Goal: Task Accomplishment & Management: Use online tool/utility

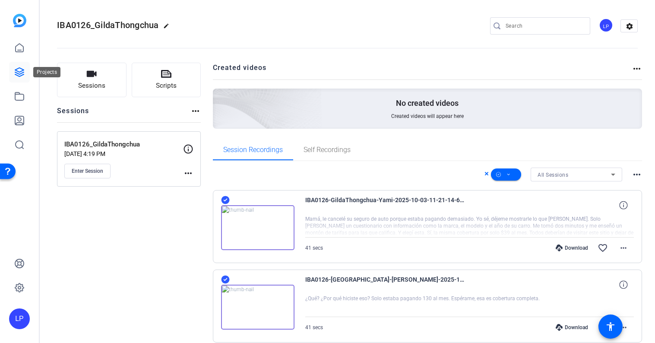
click at [17, 73] on icon at bounding box center [19, 72] width 10 height 10
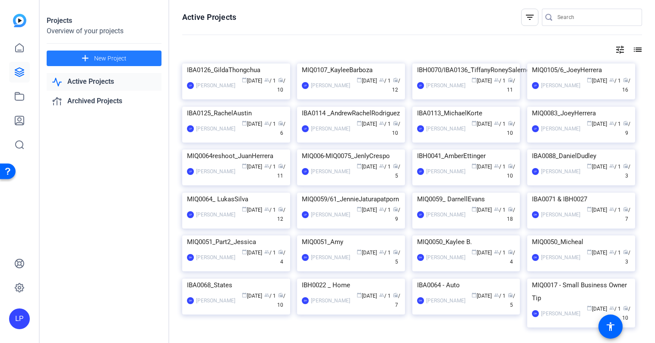
click at [102, 61] on span "New Project" at bounding box center [110, 58] width 32 height 9
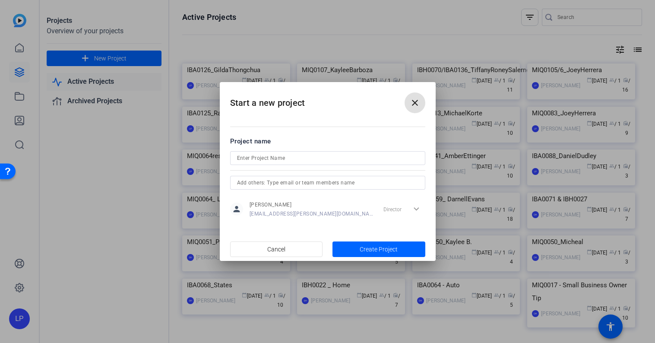
click at [250, 159] on input at bounding box center [327, 158] width 181 height 10
paste input "IBA0137"
click at [238, 159] on input "IBA0137" at bounding box center [327, 158] width 181 height 10
click at [275, 158] on input "IBA0137" at bounding box center [327, 158] width 181 height 10
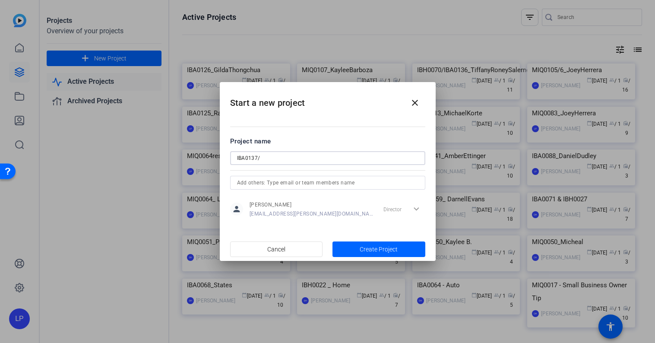
paste input "IBH0071"
type input "IBA0137/IBH0071_RoemelloNelson"
click at [387, 245] on span "Create Project" at bounding box center [379, 249] width 38 height 9
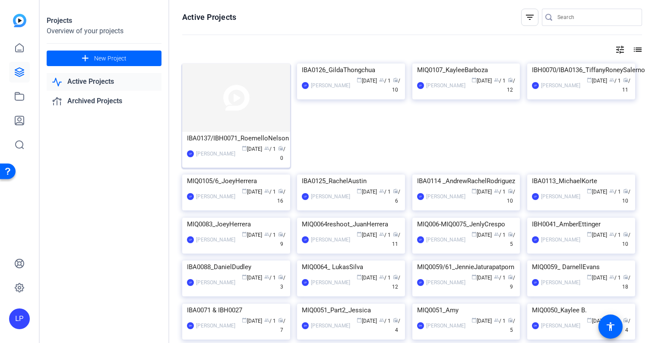
click at [252, 107] on img at bounding box center [236, 98] width 108 height 68
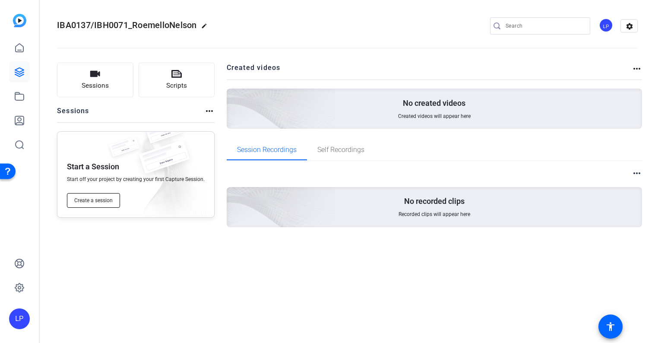
click at [105, 203] on span "Create a session" at bounding box center [93, 200] width 38 height 7
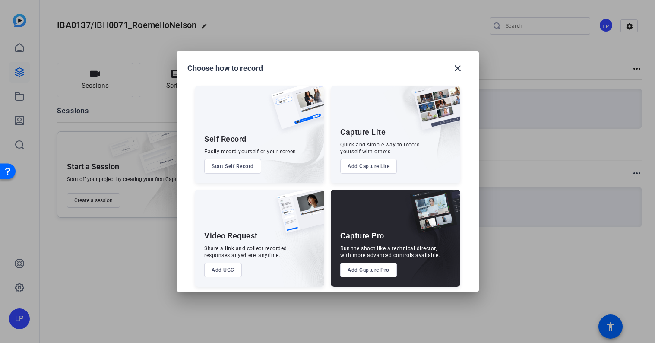
click at [375, 273] on button "Add Capture Pro" at bounding box center [368, 270] width 57 height 15
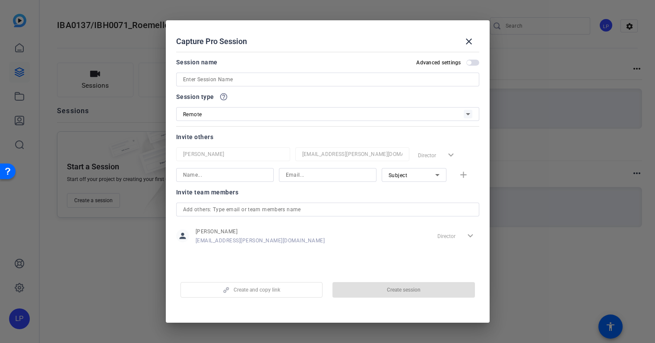
click at [295, 35] on div "Capture Pro Session close" at bounding box center [327, 41] width 303 height 21
click at [303, 34] on div "Capture Pro Session close" at bounding box center [327, 41] width 303 height 21
click at [379, 114] on div "Remote" at bounding box center [323, 114] width 281 height 11
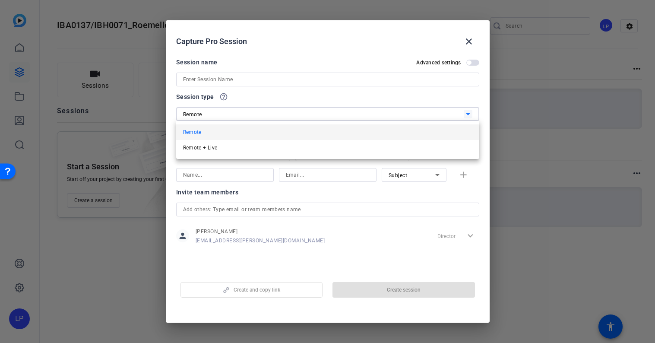
click at [379, 115] on div at bounding box center [327, 171] width 655 height 343
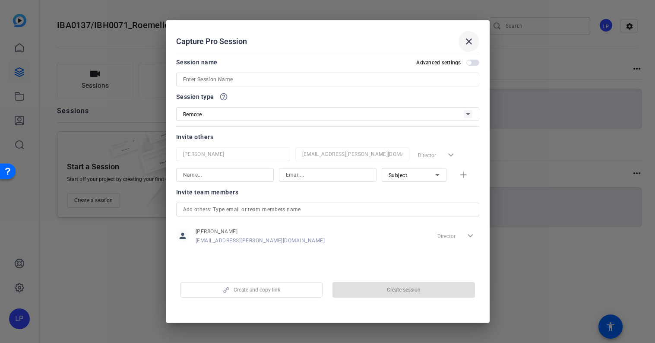
click at [468, 39] on mat-icon "close" at bounding box center [469, 41] width 10 height 10
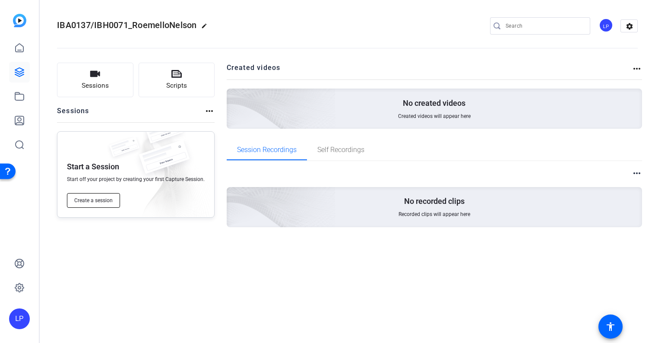
click at [97, 199] on span "Create a session" at bounding box center [93, 200] width 38 height 7
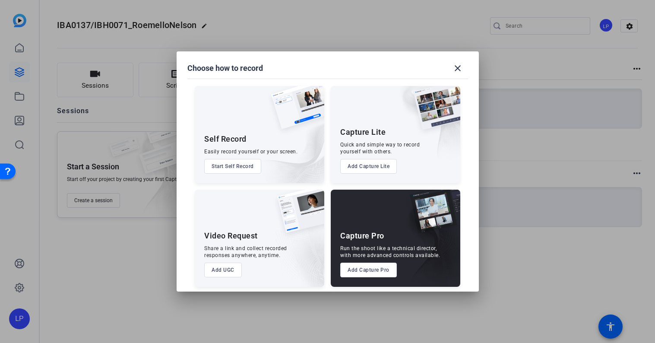
click at [376, 265] on button "Add Capture Pro" at bounding box center [368, 270] width 57 height 15
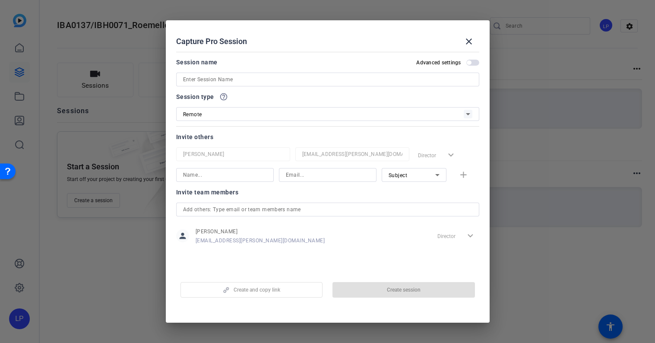
click at [273, 80] on input at bounding box center [327, 79] width 289 height 10
click at [471, 41] on mat-icon "close" at bounding box center [469, 41] width 10 height 10
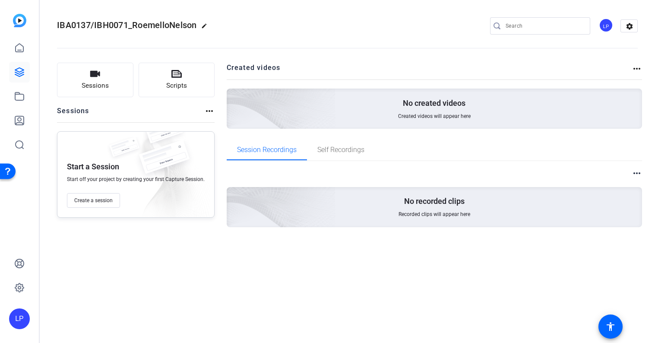
click at [177, 25] on span "IBA0137/IBH0071_RoemelloNelson" at bounding box center [127, 25] width 140 height 10
drag, startPoint x: 196, startPoint y: 25, endPoint x: -35, endPoint y: 25, distance: 231.1
click at [0, 25] on html "Accessibility Screen-Reader Guide, Feedback, and Issue Reporting | New window L…" at bounding box center [327, 171] width 655 height 343
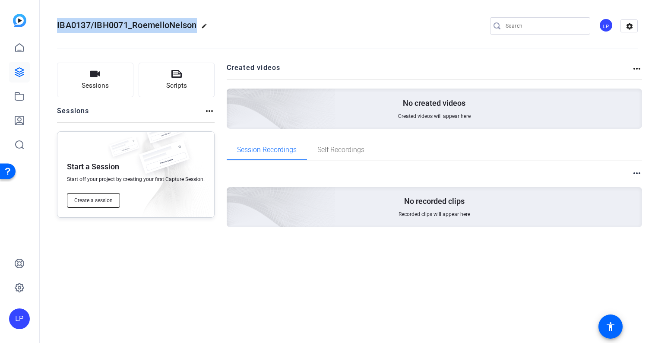
copy span "IBA0137/IBH0071_RoemelloNelson"
click at [99, 200] on span "Create a session" at bounding box center [93, 200] width 38 height 7
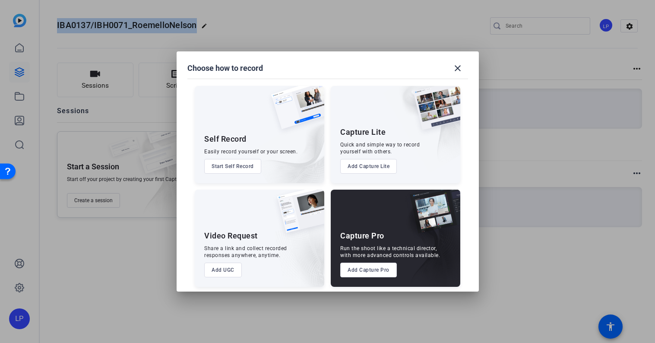
click at [365, 273] on button "Add Capture Pro" at bounding box center [368, 270] width 57 height 15
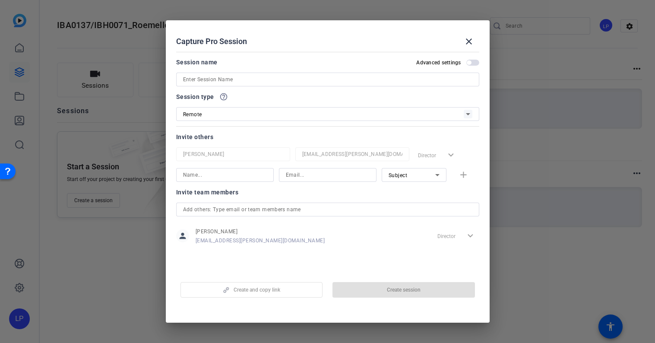
click at [234, 77] on input at bounding box center [327, 79] width 289 height 10
paste input "IBA0137/IBH0071_RoemelloNelson"
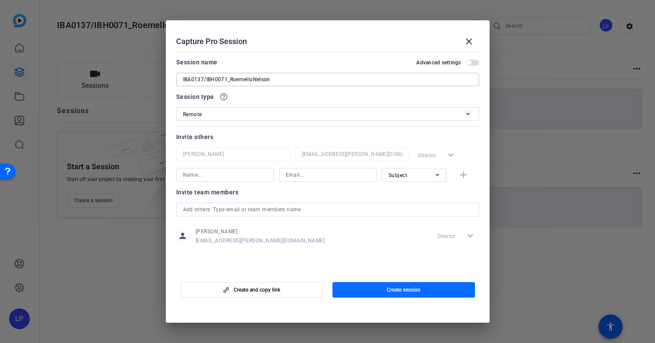
type input "IBA0137/IBH0071_RoemelloNelson"
click at [365, 291] on span "button" at bounding box center [404, 290] width 143 height 21
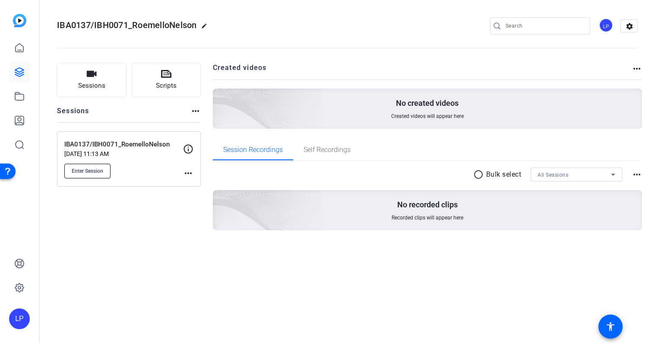
click at [102, 170] on span "Enter Session" at bounding box center [88, 171] width 32 height 7
click at [102, 165] on button "Enter Session" at bounding box center [87, 171] width 46 height 15
click at [190, 169] on mat-icon "more_horiz" at bounding box center [188, 173] width 10 height 10
click at [219, 184] on span "Edit Session" at bounding box center [209, 186] width 39 height 10
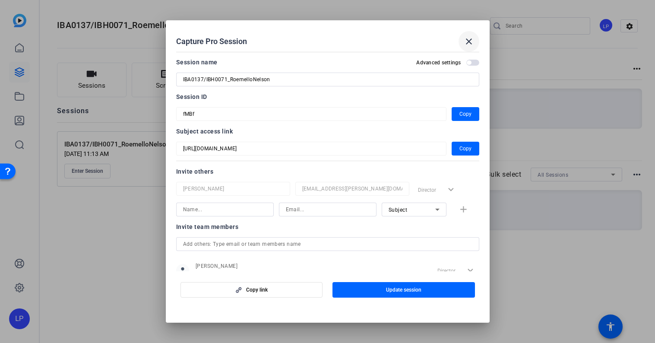
click at [471, 41] on mat-icon "close" at bounding box center [469, 41] width 10 height 10
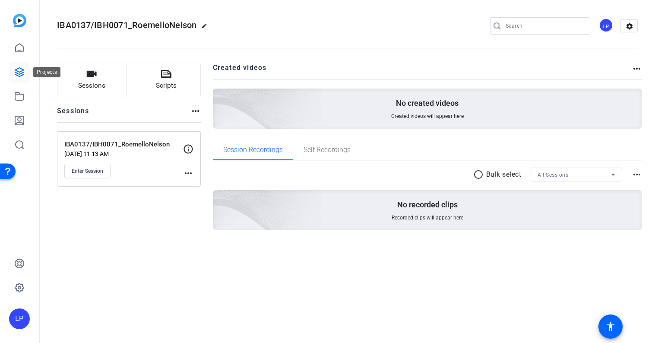
click at [22, 70] on icon at bounding box center [19, 72] width 10 height 10
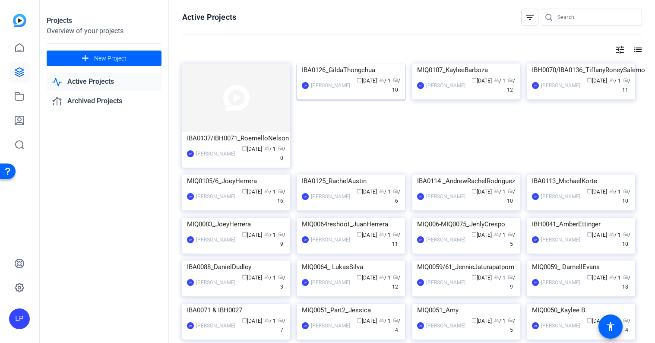
click at [340, 64] on img at bounding box center [351, 64] width 108 height 0
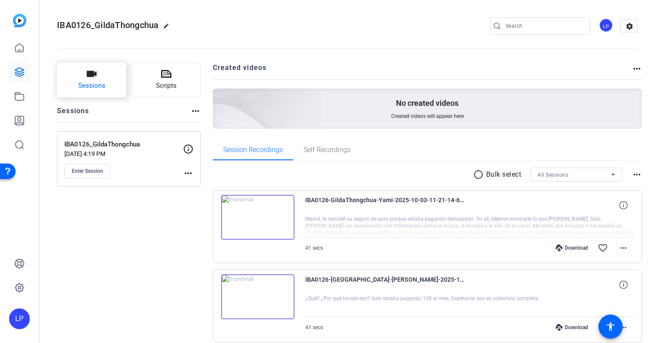
click at [96, 73] on icon "button" at bounding box center [92, 74] width 10 height 6
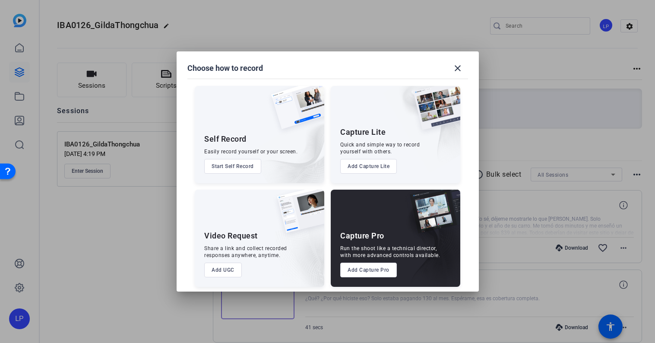
click at [366, 274] on button "Add Capture Pro" at bounding box center [368, 270] width 57 height 15
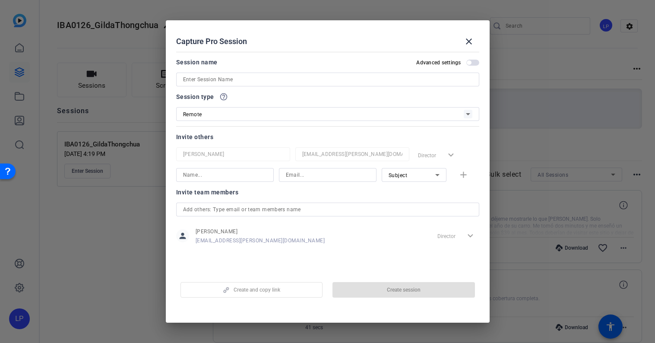
click at [208, 79] on input at bounding box center [327, 79] width 289 height 10
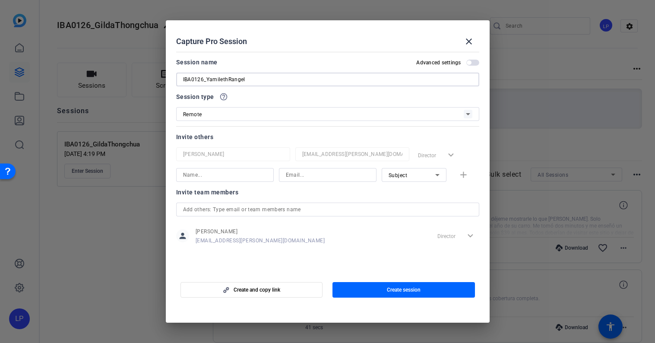
type input "IBA0126_YamilethRangel"
click at [374, 287] on span "button" at bounding box center [404, 290] width 143 height 21
